Goal: Task Accomplishment & Management: Manage account settings

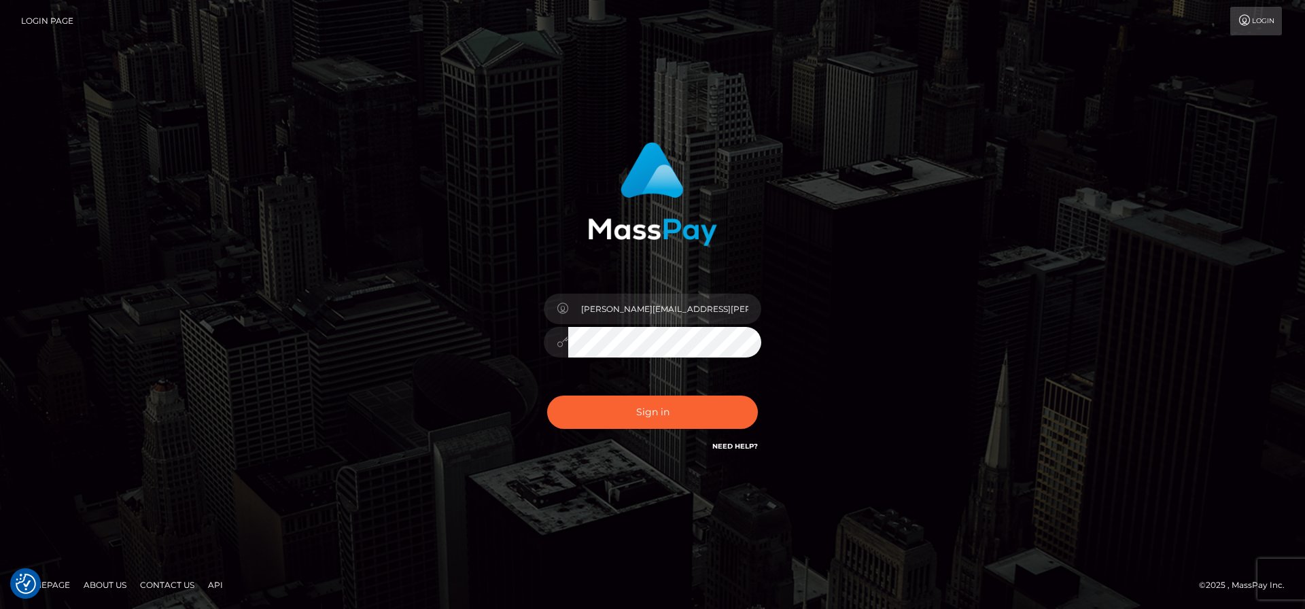
click at [882, 178] on div "frank.minyon@cforth.com2" at bounding box center [652, 305] width 775 height 346
click at [547, 396] on button "Sign in" at bounding box center [652, 412] width 211 height 33
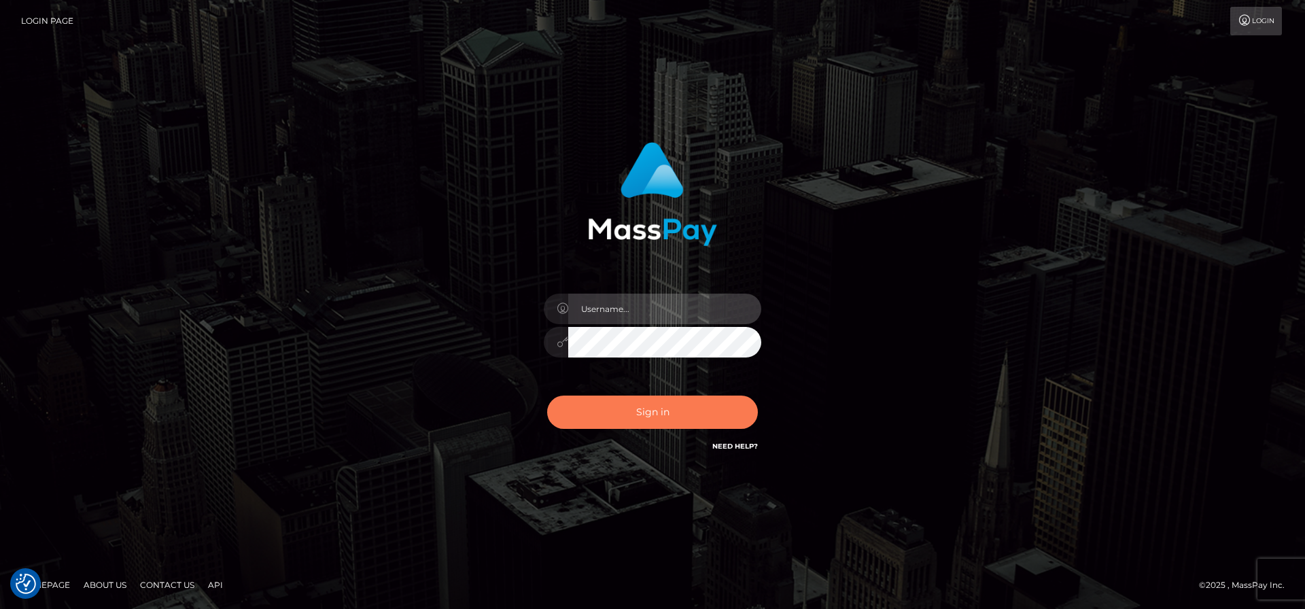
type input "frank.minyon@cforth.com2"
click at [665, 413] on button "Sign in" at bounding box center [652, 412] width 211 height 33
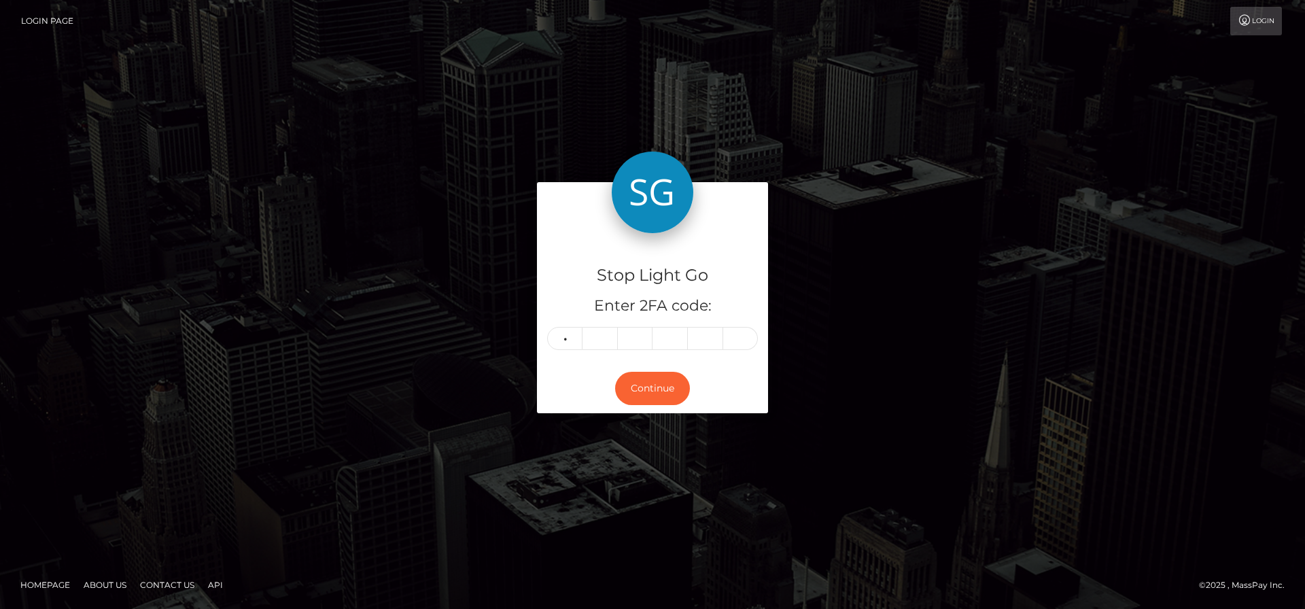
type input "9"
type input "0"
type input "9"
type input "5"
type input "0"
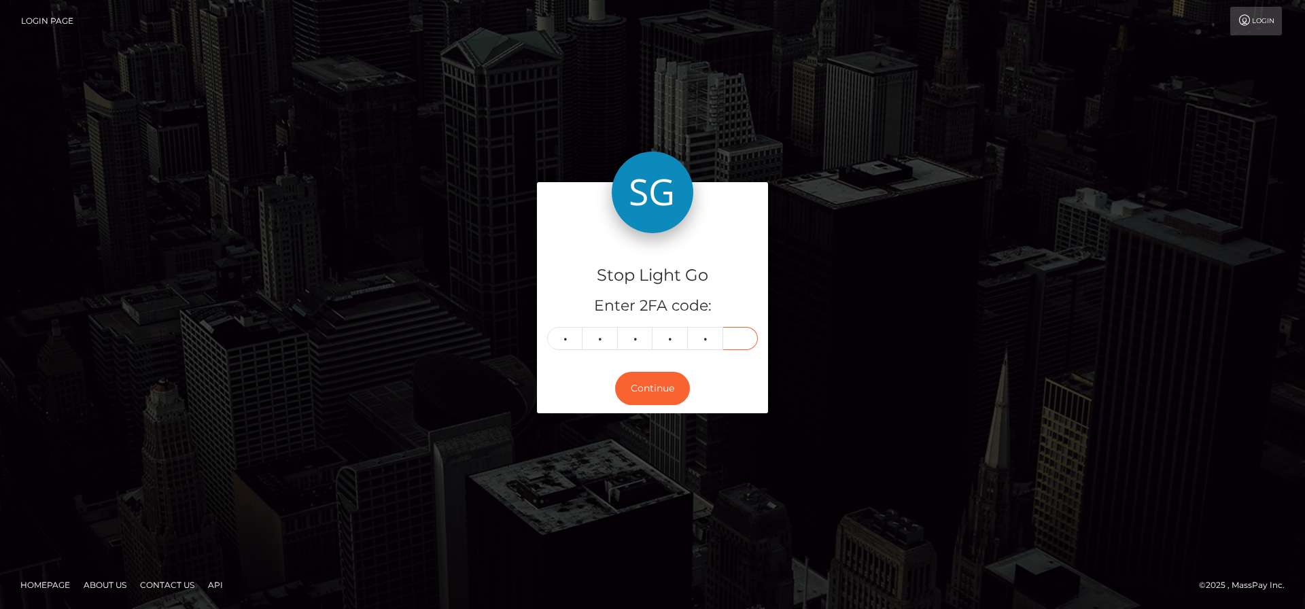
type input "7"
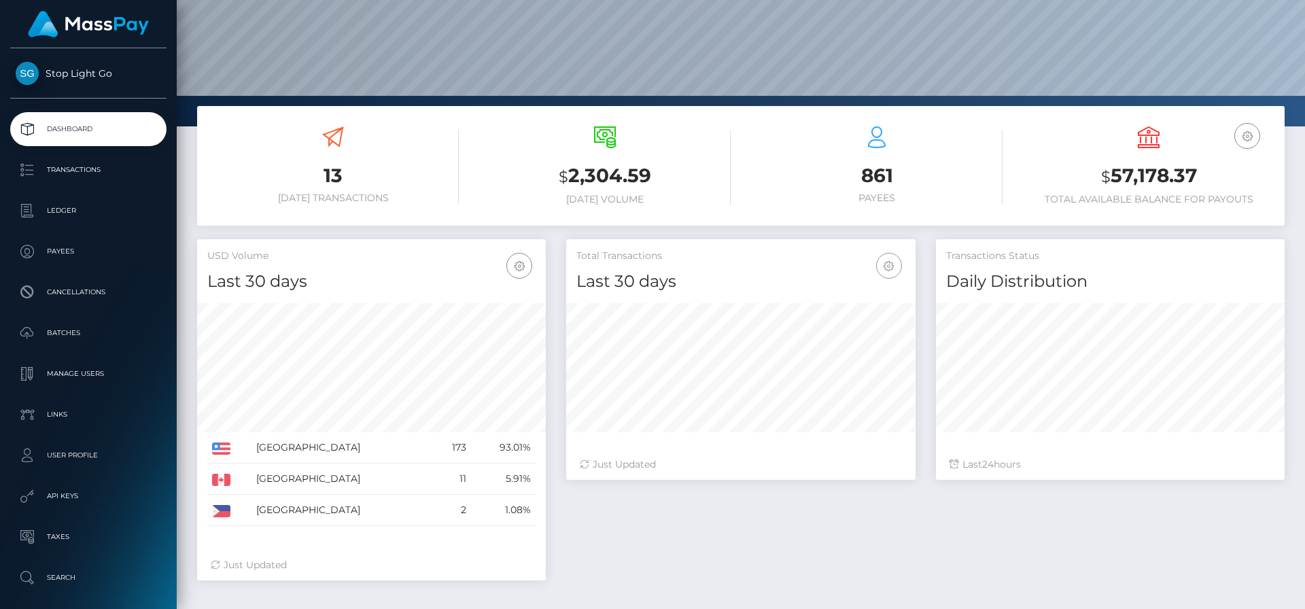
scroll to position [202, 0]
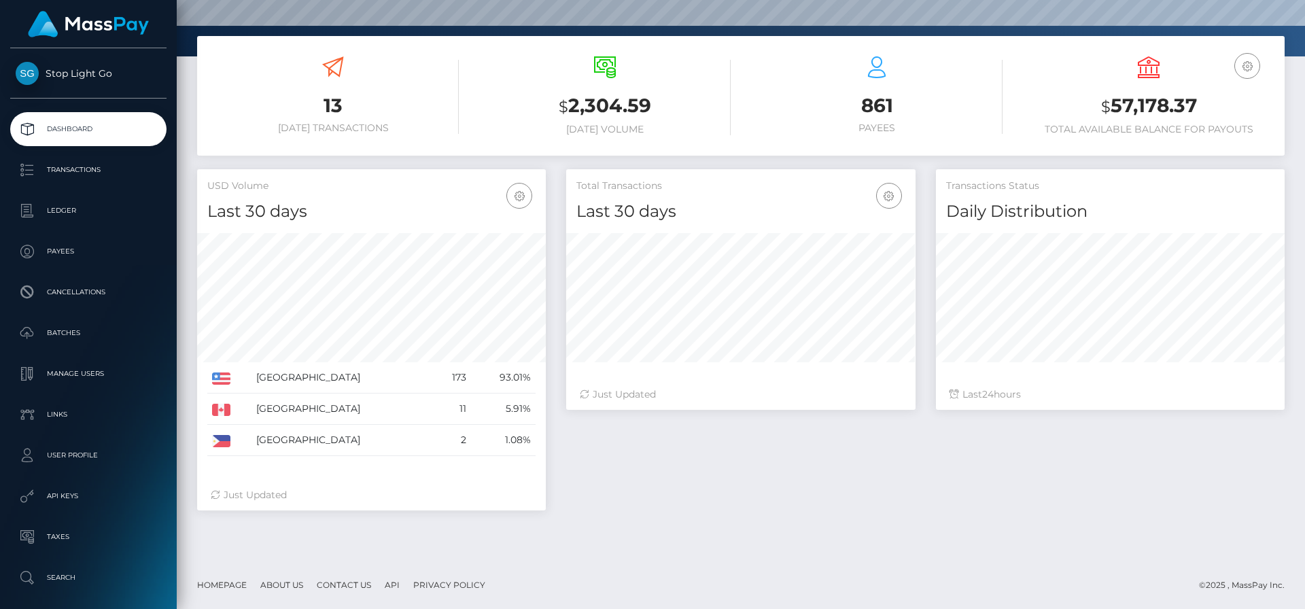
click at [97, 120] on p "Dashboard" at bounding box center [88, 129] width 145 height 20
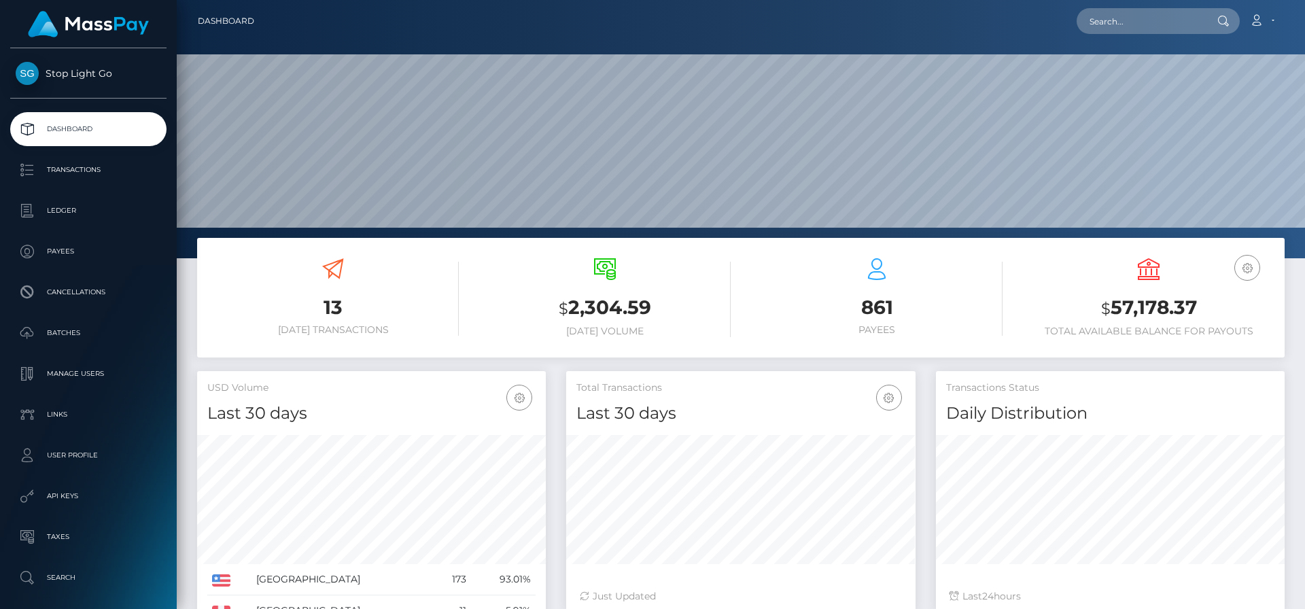
scroll to position [241, 349]
click at [1132, 22] on input "text" at bounding box center [1141, 21] width 128 height 26
type input "frank j"
click at [1134, 73] on link "Frank J Minyon" at bounding box center [1131, 70] width 109 height 25
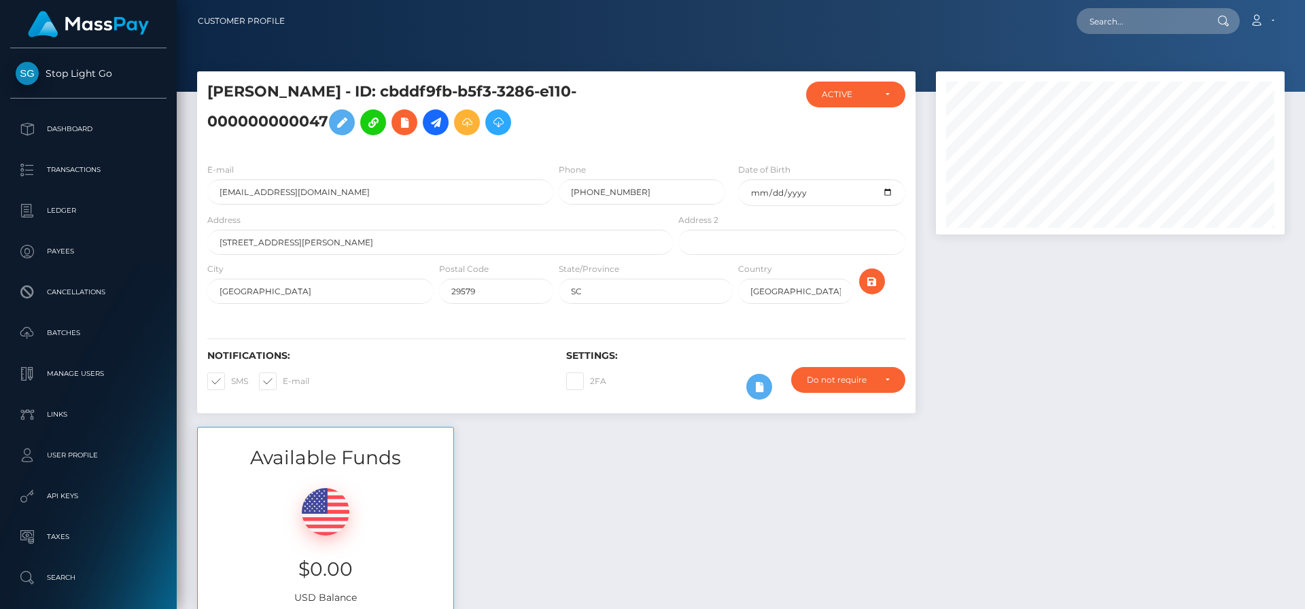
scroll to position [163, 349]
click at [436, 123] on icon at bounding box center [436, 122] width 16 height 17
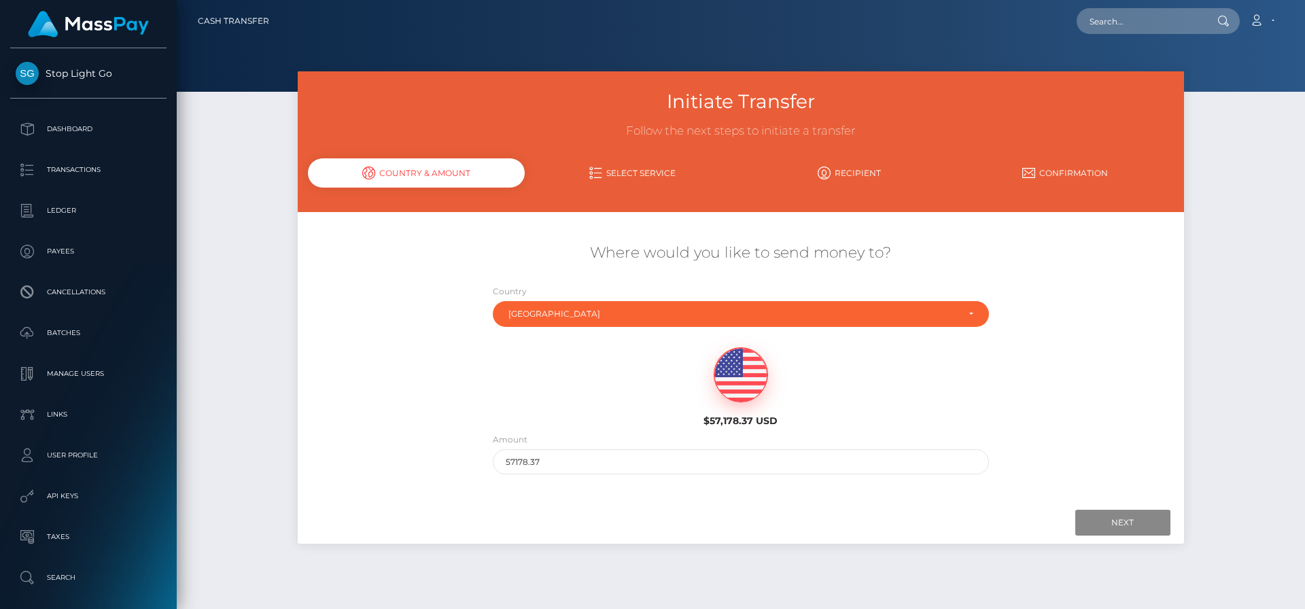
click at [227, 196] on div "Initiate Transfer Follow the next steps to initiate a transfer Country & Amount…" at bounding box center [741, 333] width 1128 height 525
click at [1242, 182] on div "Initiate Transfer Follow the next steps to initiate a transfer Country & Amount…" at bounding box center [741, 333] width 1128 height 525
click at [86, 130] on p "Dashboard" at bounding box center [88, 129] width 145 height 20
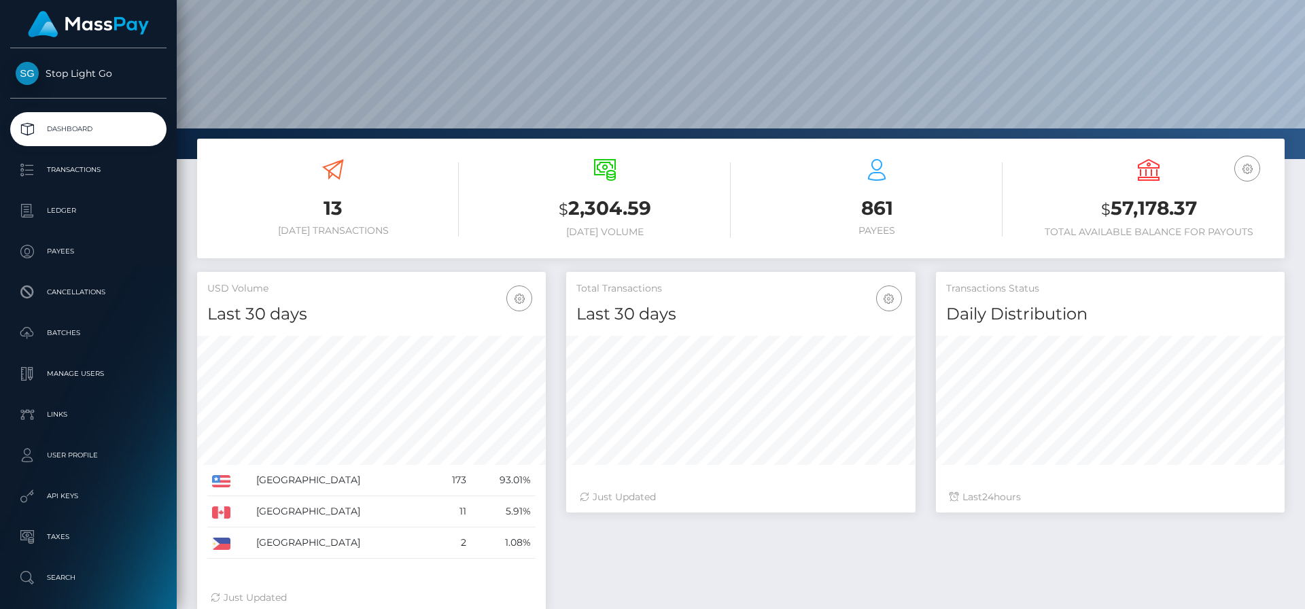
scroll to position [97, 0]
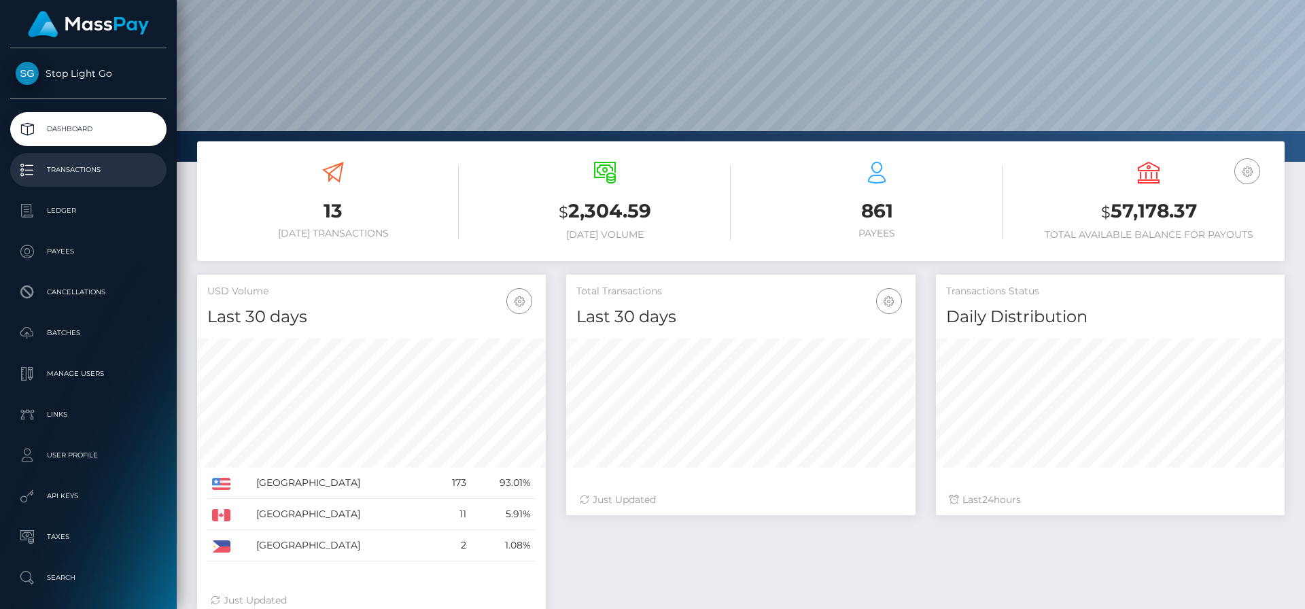
click at [83, 170] on p "Transactions" at bounding box center [88, 170] width 145 height 20
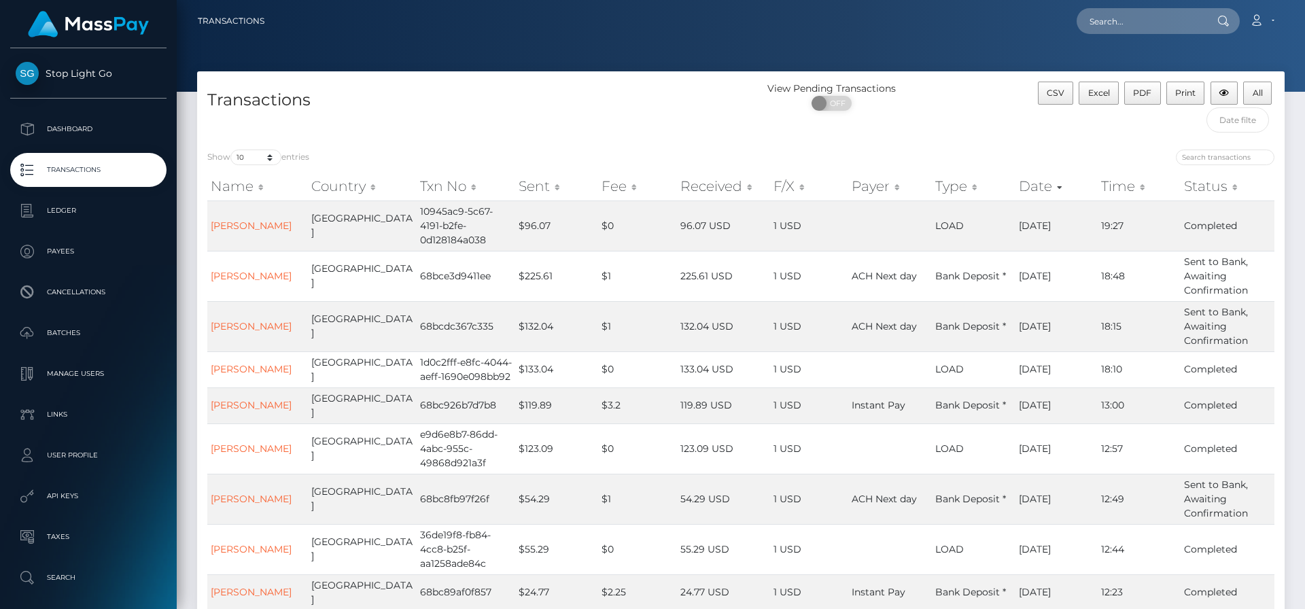
click at [84, 170] on p "Transactions" at bounding box center [88, 170] width 145 height 20
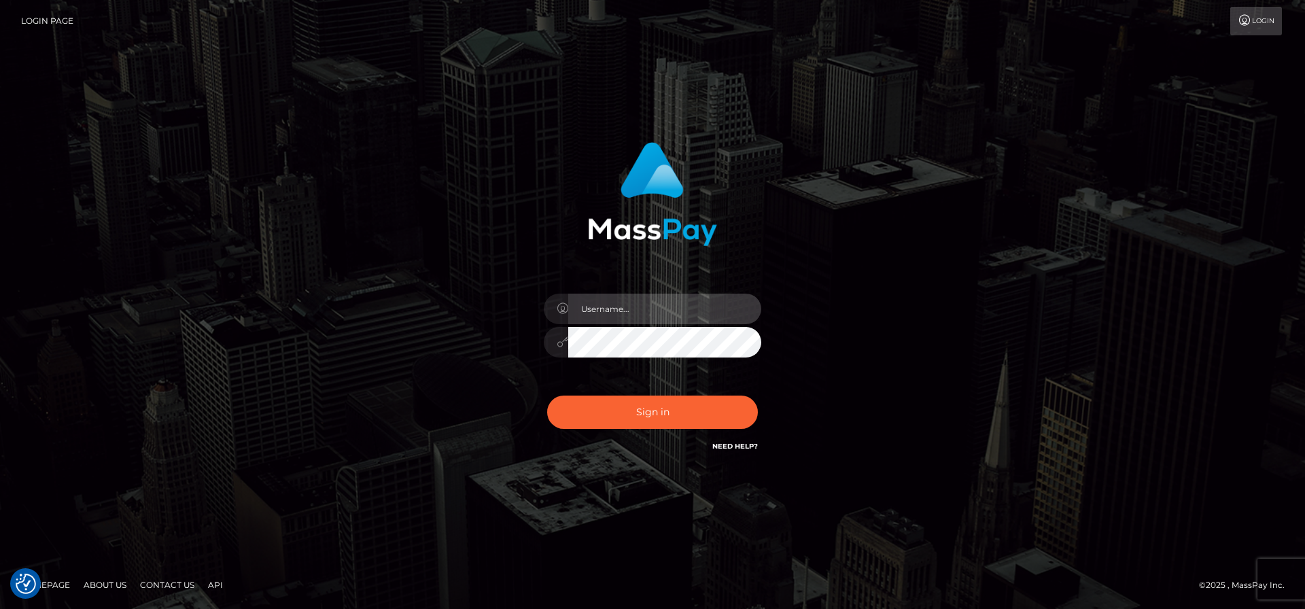
type input "[PERSON_NAME][EMAIL_ADDRESS][PERSON_NAME]"
